Goal: Task Accomplishment & Management: Complete application form

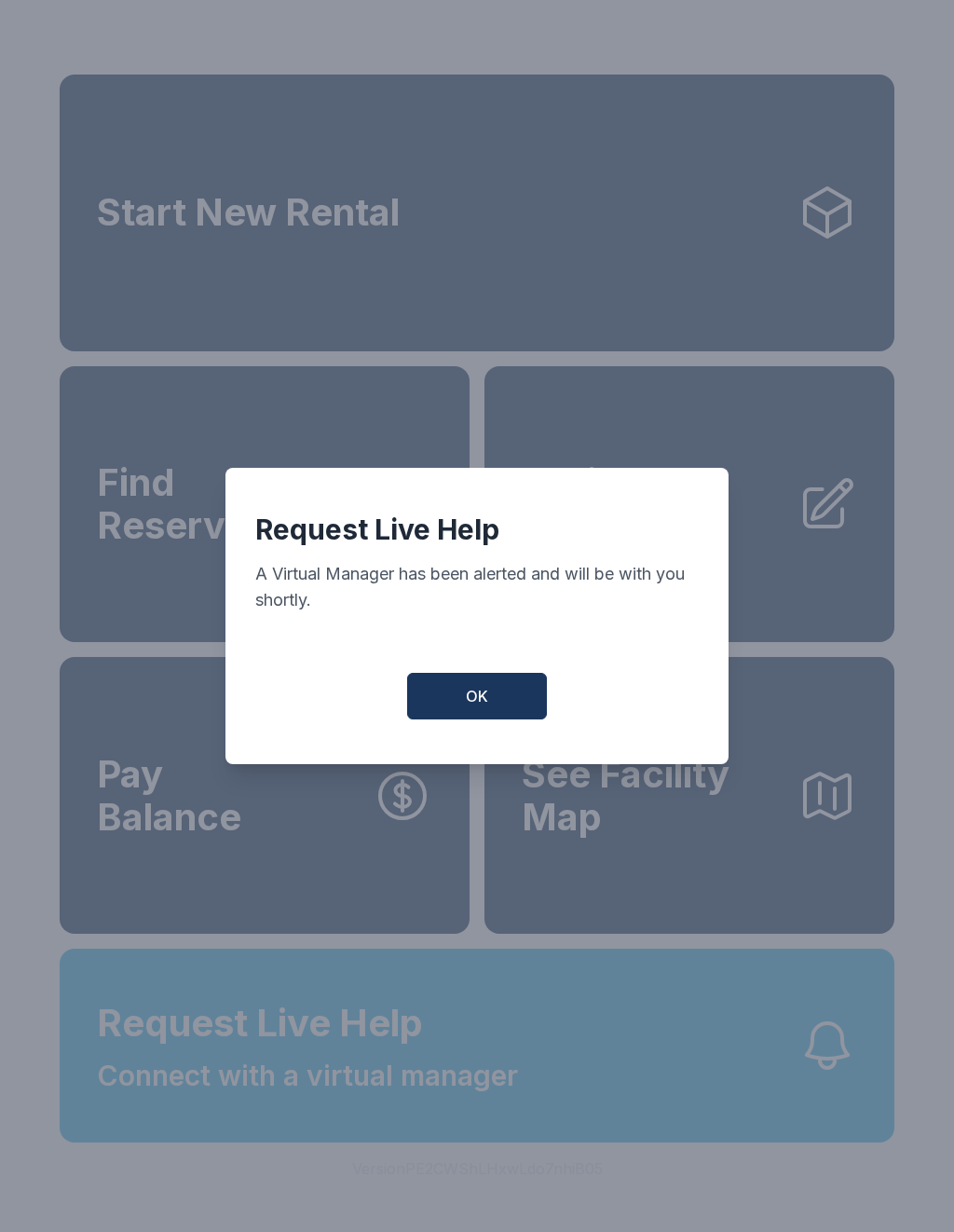
click at [452, 719] on button "OK" at bounding box center [477, 697] width 140 height 47
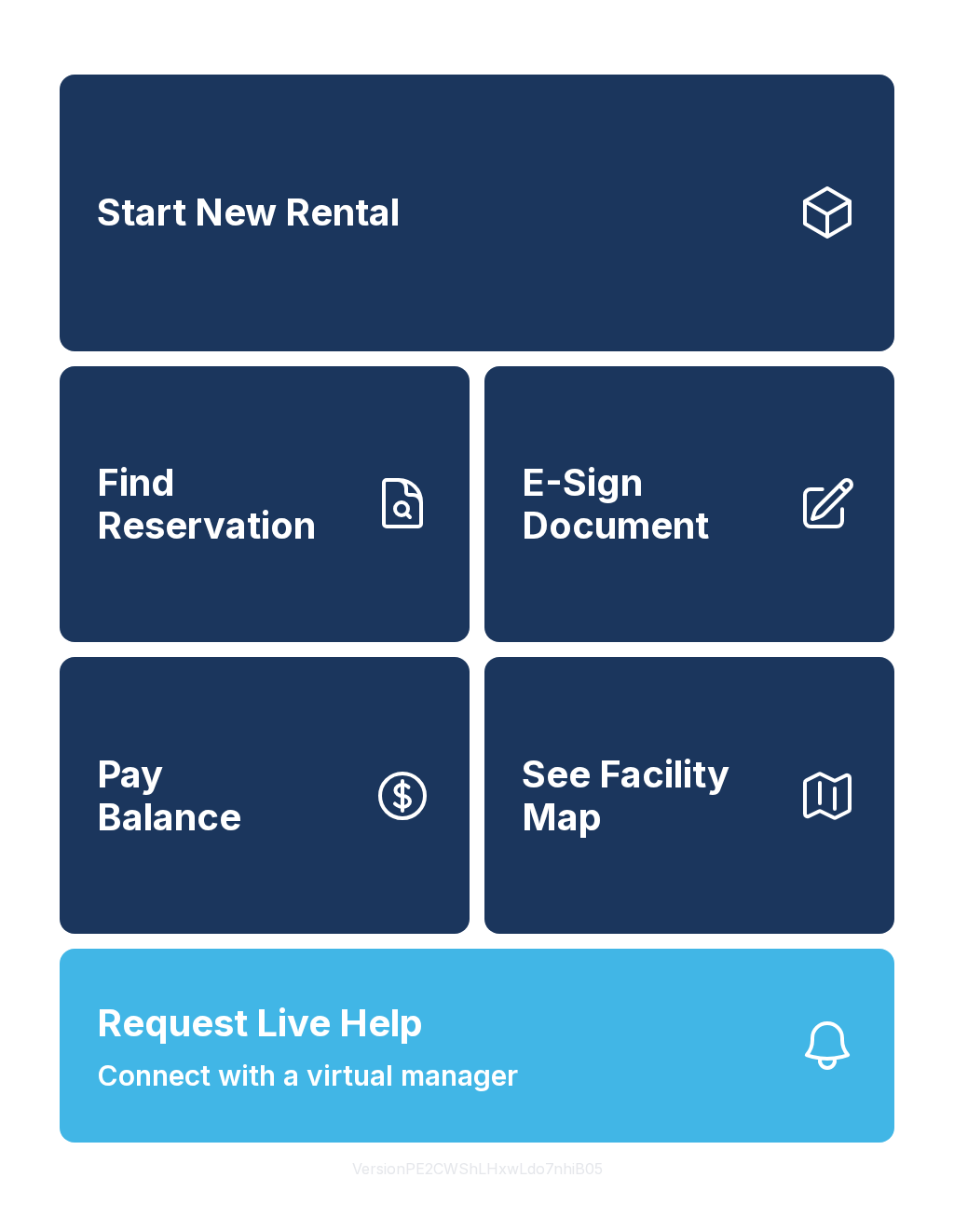
click at [719, 547] on span "E-Sign Document" at bounding box center [653, 503] width 261 height 85
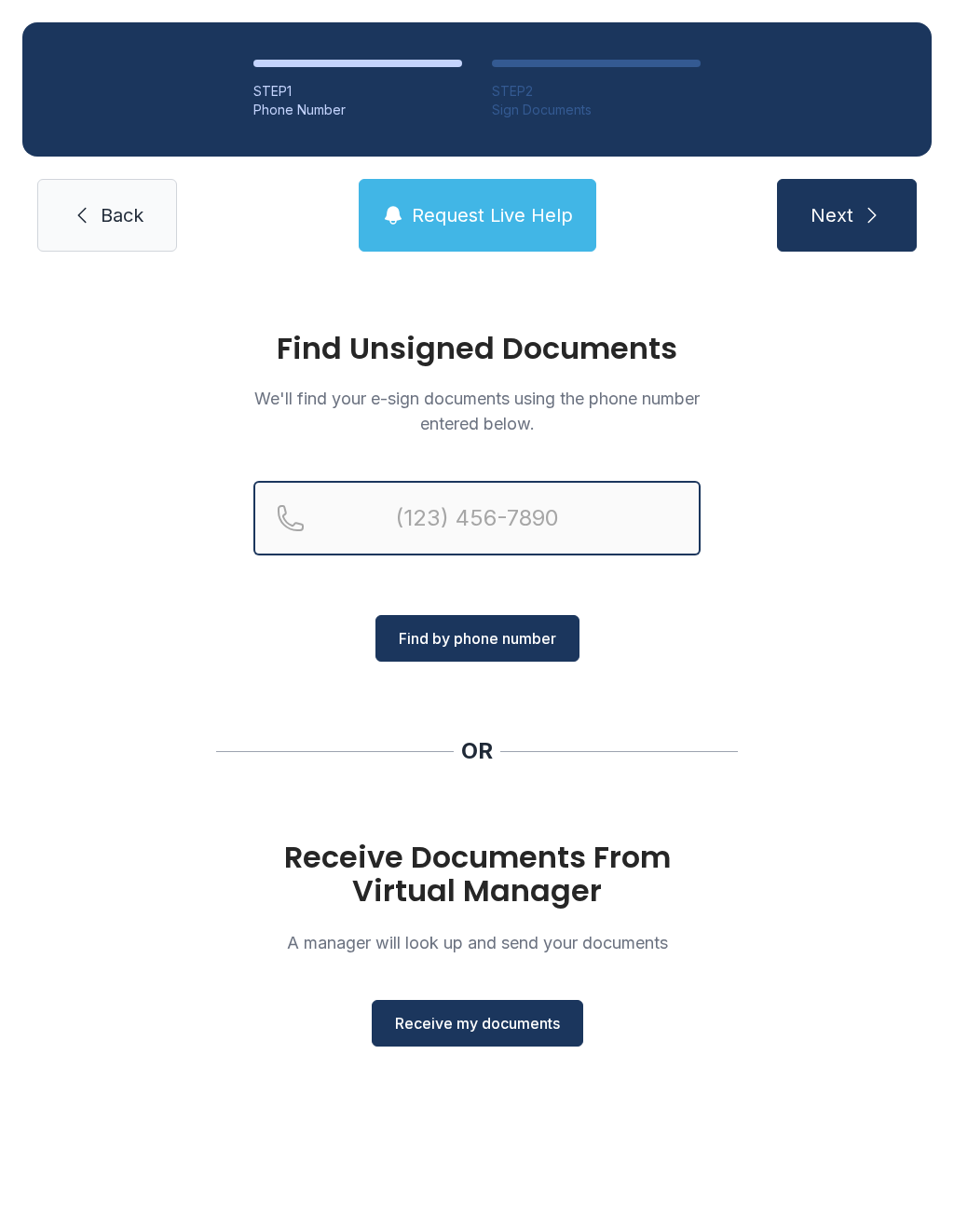
click at [398, 509] on input "Reservation phone number" at bounding box center [477, 517] width 447 height 74
type input "[PHONE_NUMBER]"
click at [846, 215] on button "Next" at bounding box center [847, 215] width 140 height 72
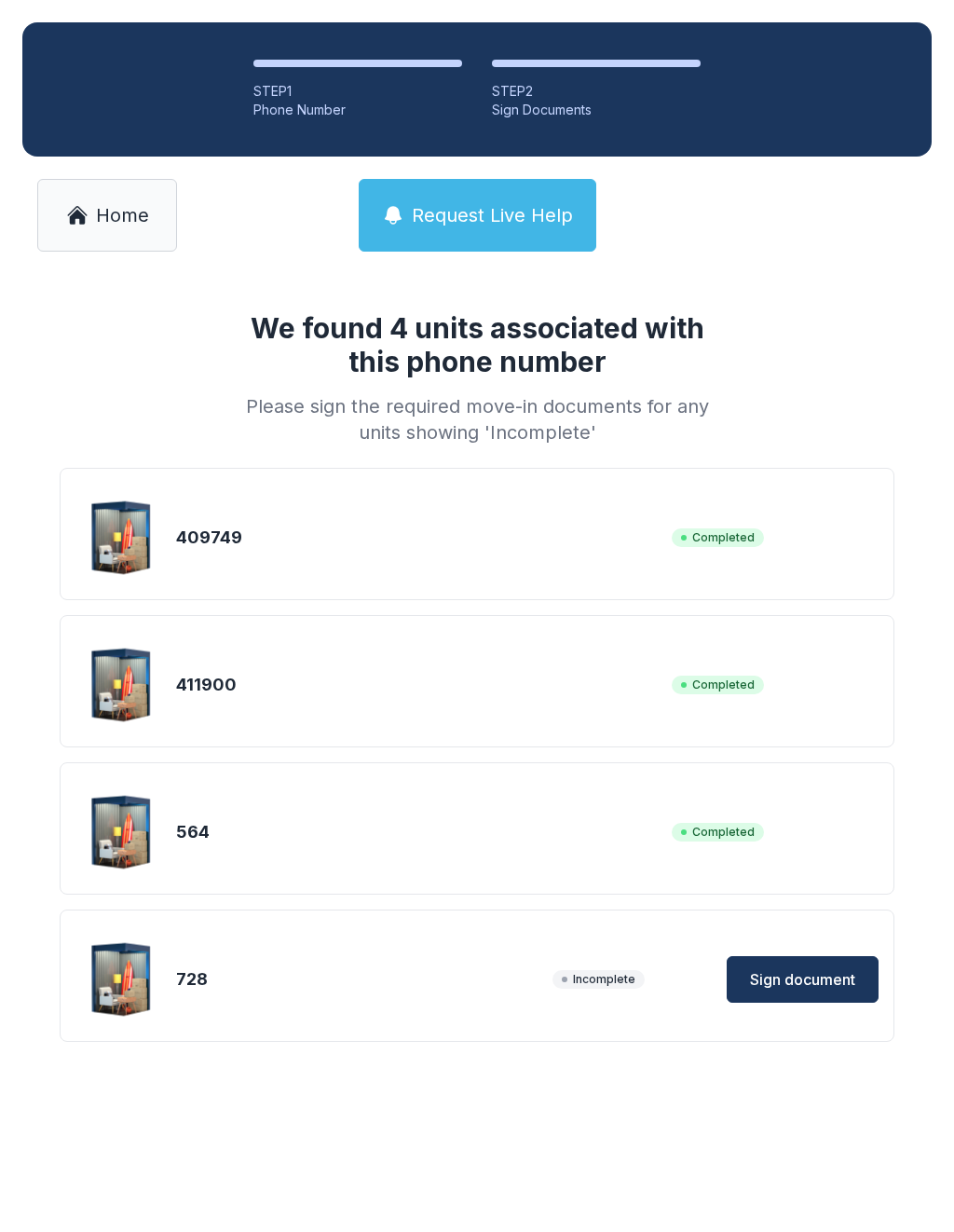
click at [830, 987] on span "Sign document" at bounding box center [803, 979] width 105 height 23
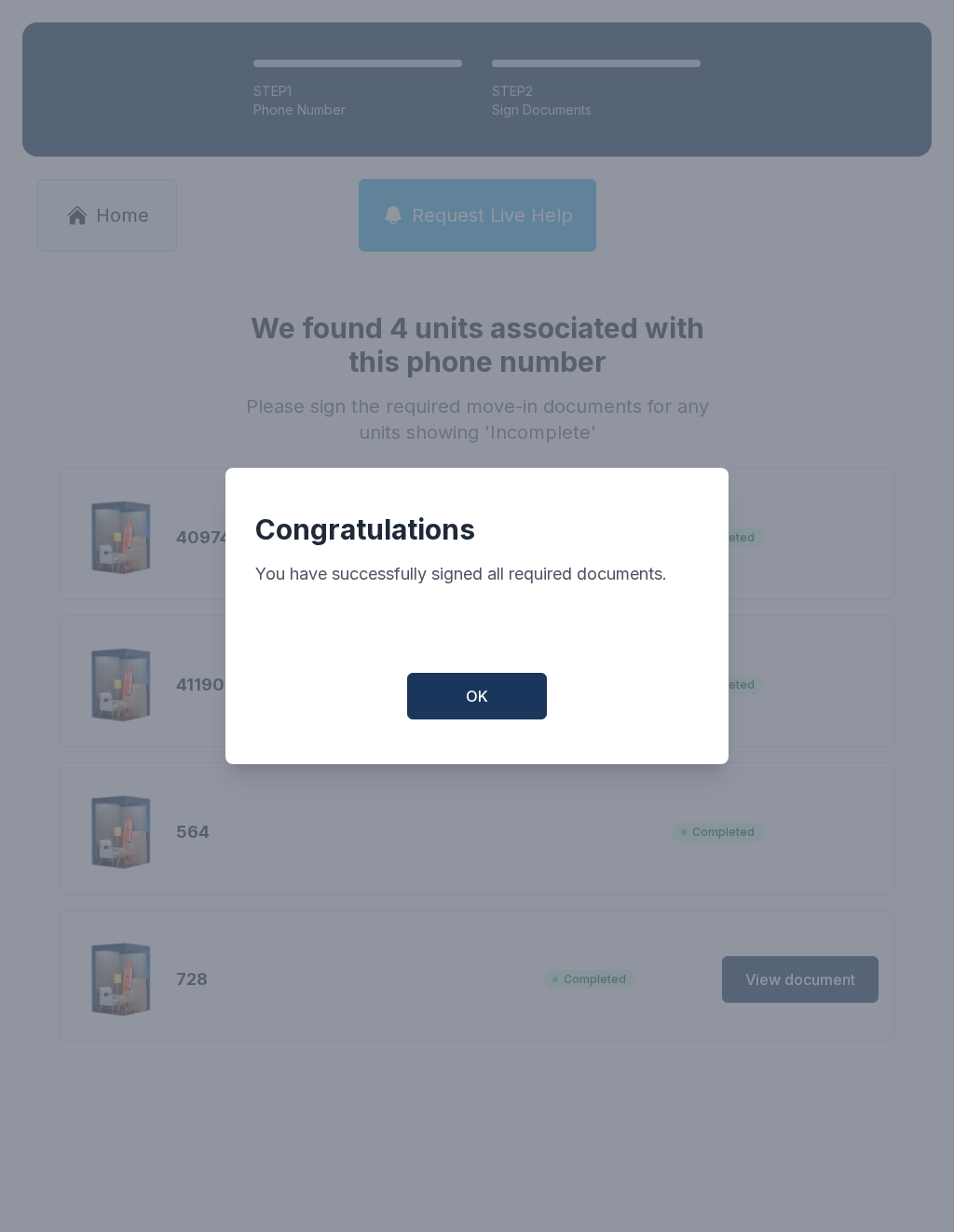
click at [506, 708] on button "OK" at bounding box center [477, 697] width 140 height 47
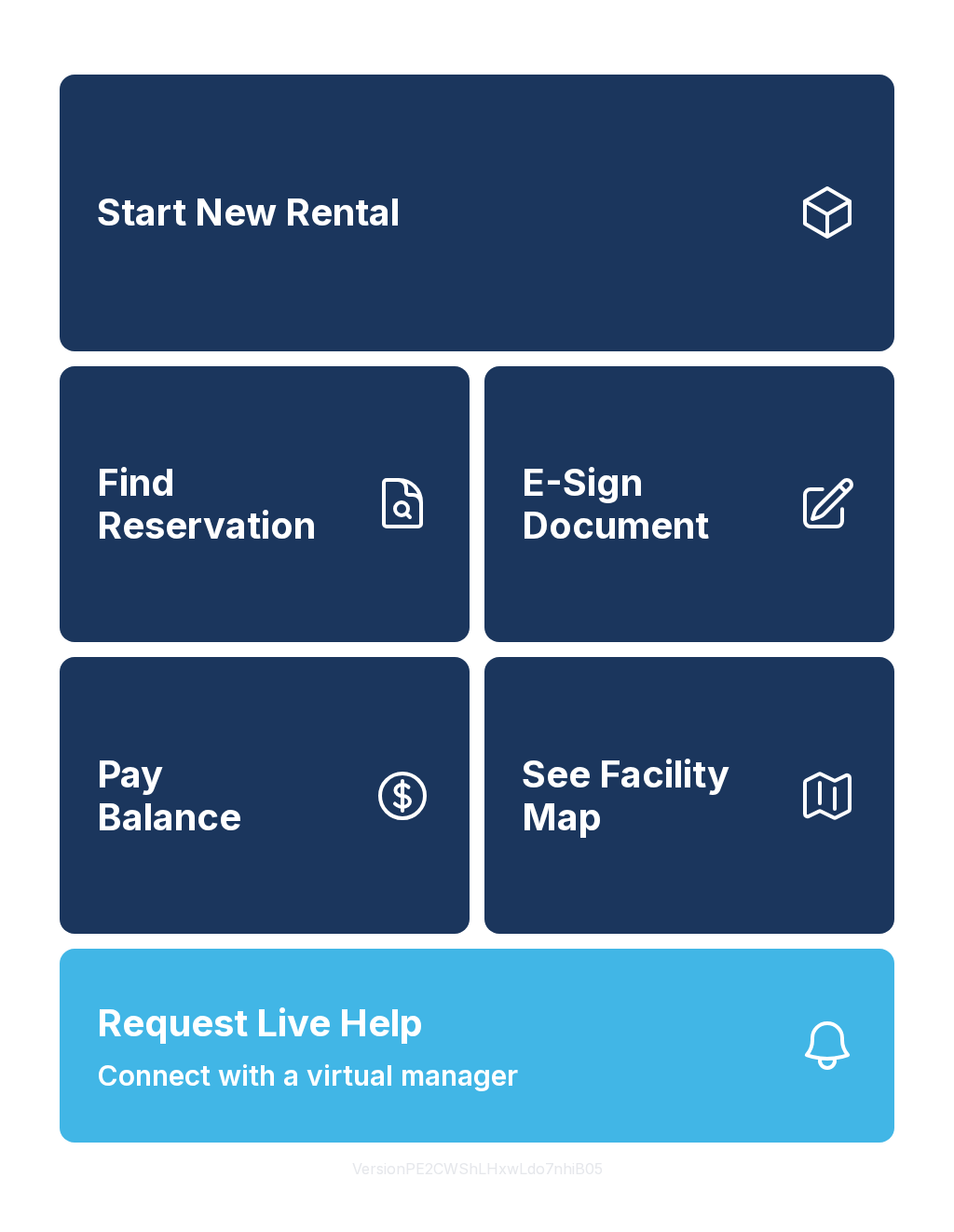
click at [679, 592] on link "E-Sign Document" at bounding box center [689, 504] width 410 height 277
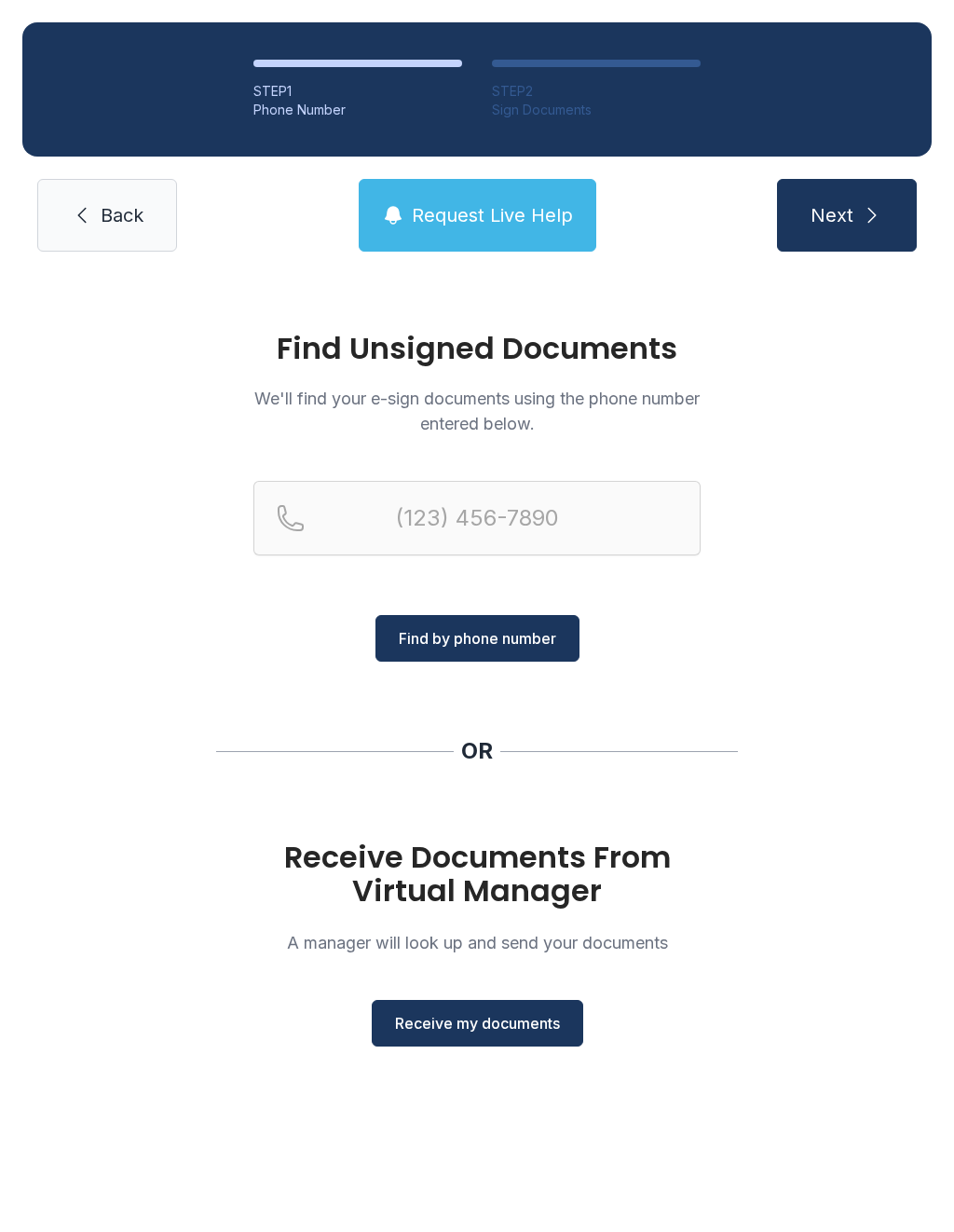
click at [471, 1025] on span "Receive my documents" at bounding box center [478, 1024] width 165 height 23
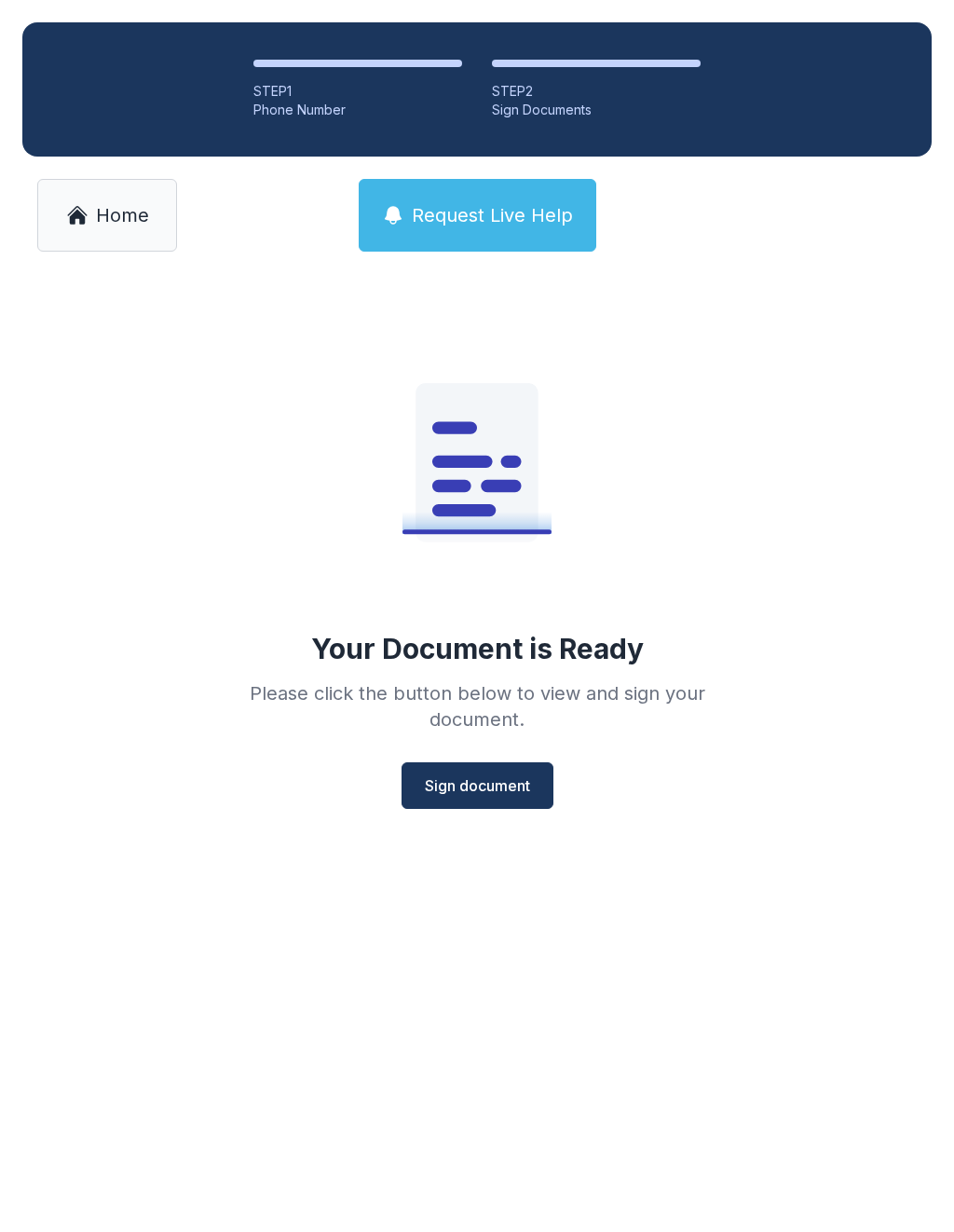
click at [481, 792] on span "Sign document" at bounding box center [478, 786] width 105 height 23
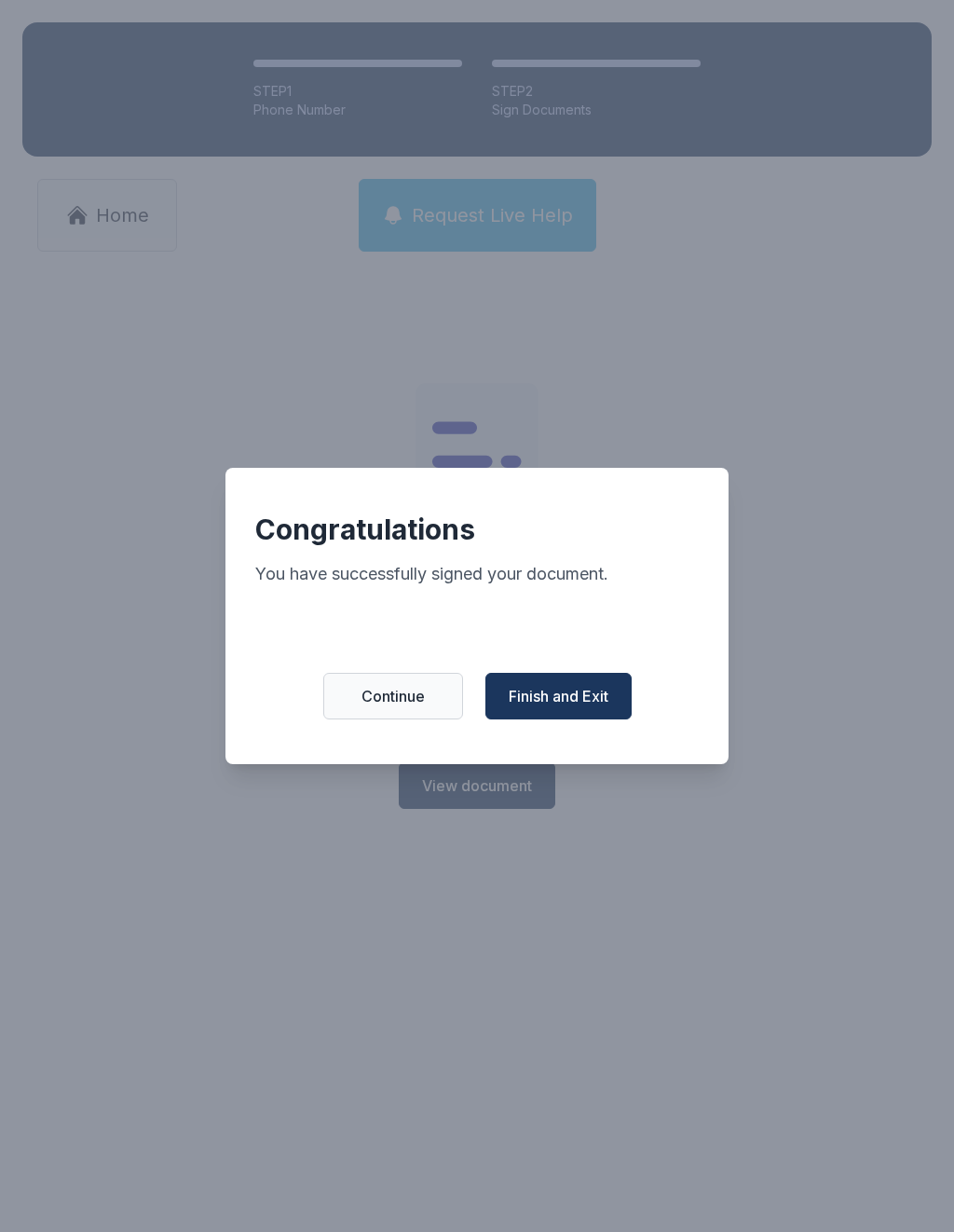
click at [578, 719] on button "Finish and Exit" at bounding box center [559, 697] width 146 height 47
